Goal: Obtain resource: Download file/media

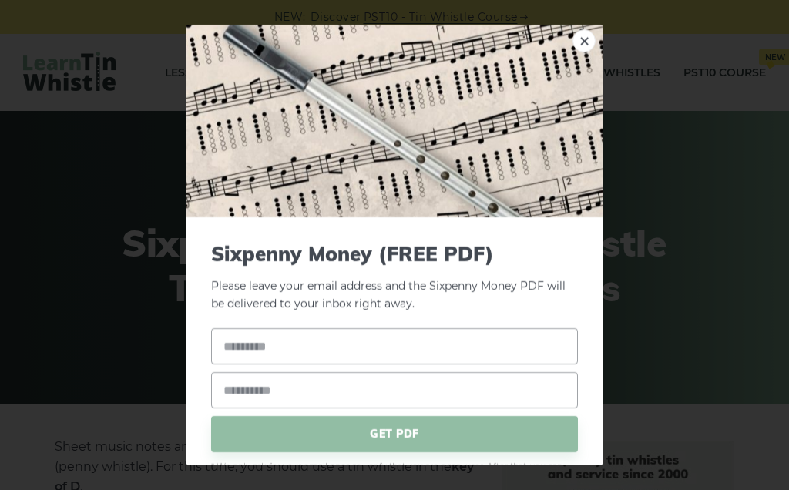
click at [579, 43] on link "×" at bounding box center [584, 40] width 23 height 23
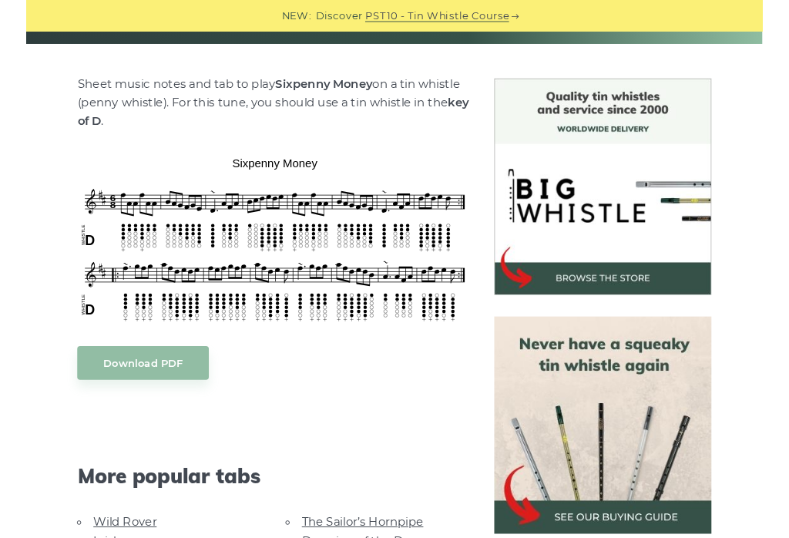
scroll to position [357, 0]
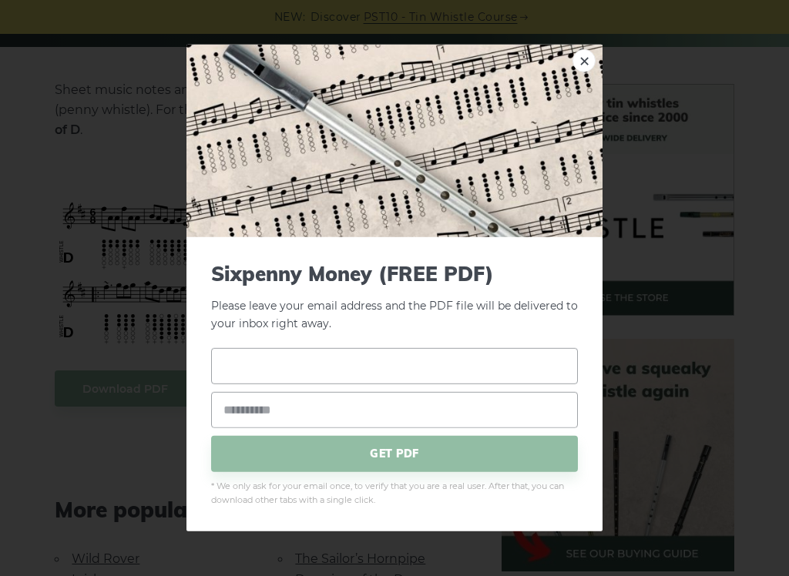
click at [301, 365] on input "text" at bounding box center [394, 366] width 367 height 36
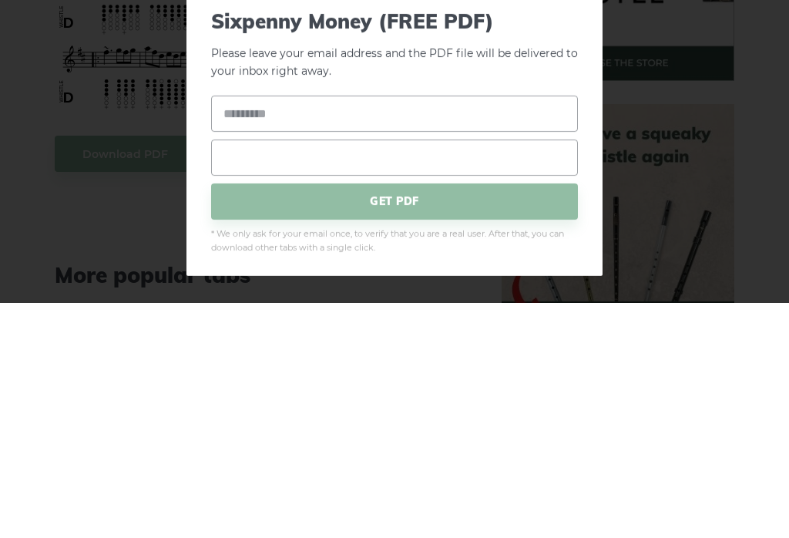
click at [394, 375] on input "email" at bounding box center [394, 393] width 367 height 36
click at [366, 331] on input "text" at bounding box center [394, 349] width 367 height 36
type input "**********"
click at [290, 375] on input "email" at bounding box center [394, 393] width 367 height 36
type input "**********"
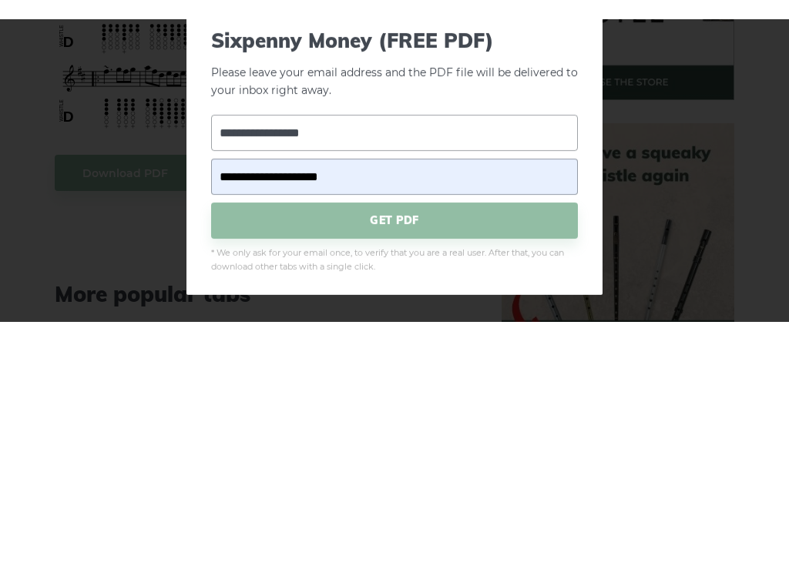
scroll to position [592, 0]
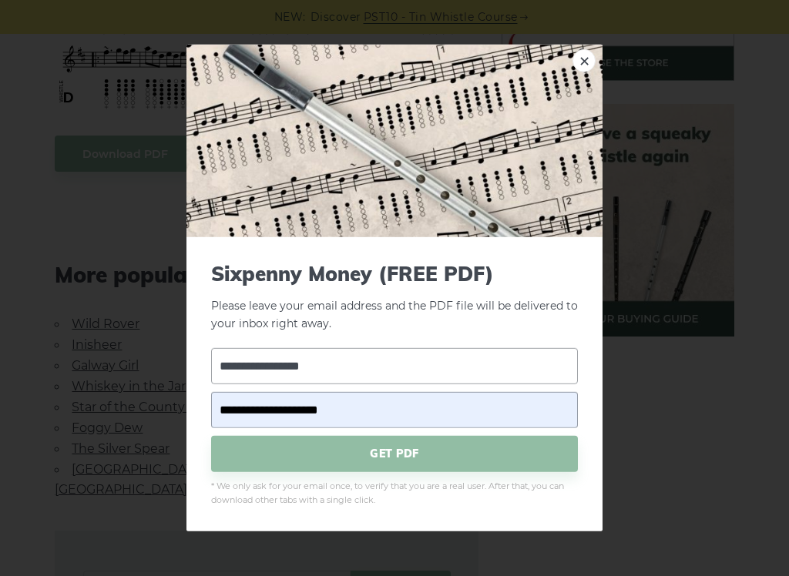
click at [405, 453] on span "GET PDF" at bounding box center [394, 453] width 367 height 36
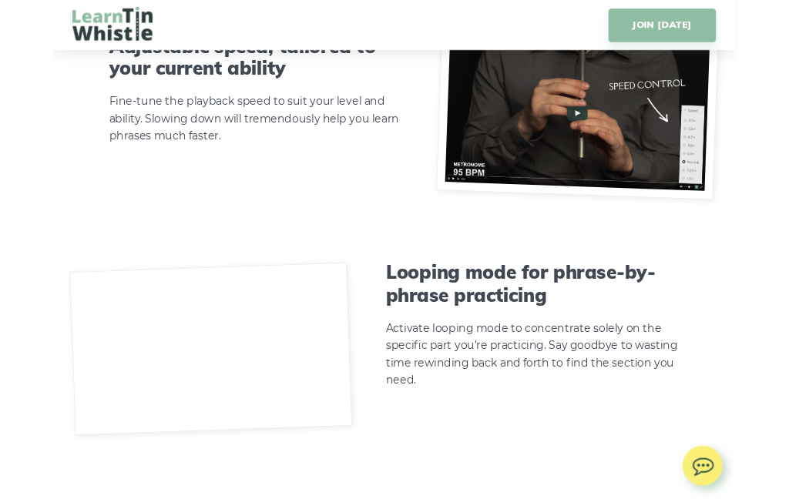
scroll to position [4740, 0]
